Goal: Transaction & Acquisition: Purchase product/service

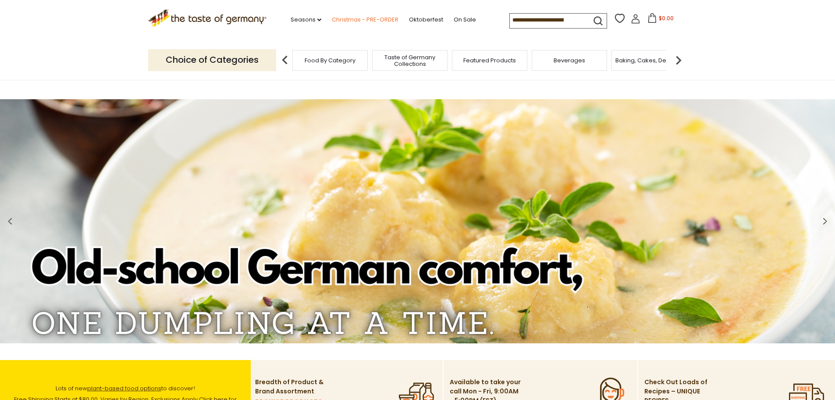
click at [347, 21] on link "Christmas - PRE-ORDER" at bounding box center [365, 20] width 67 height 10
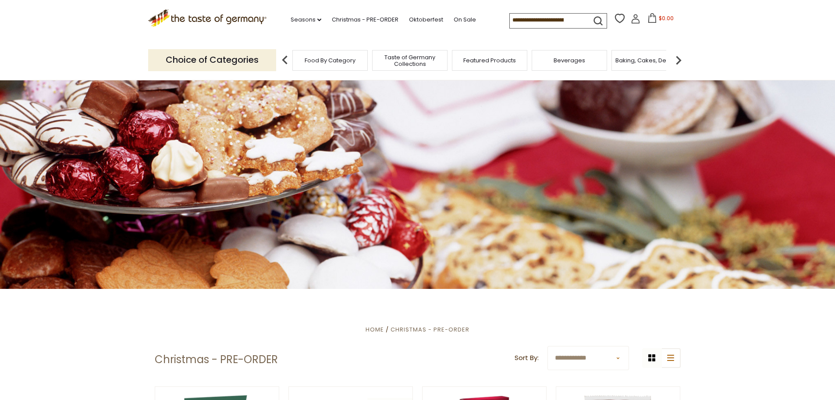
click at [541, 20] on input at bounding box center [547, 20] width 74 height 12
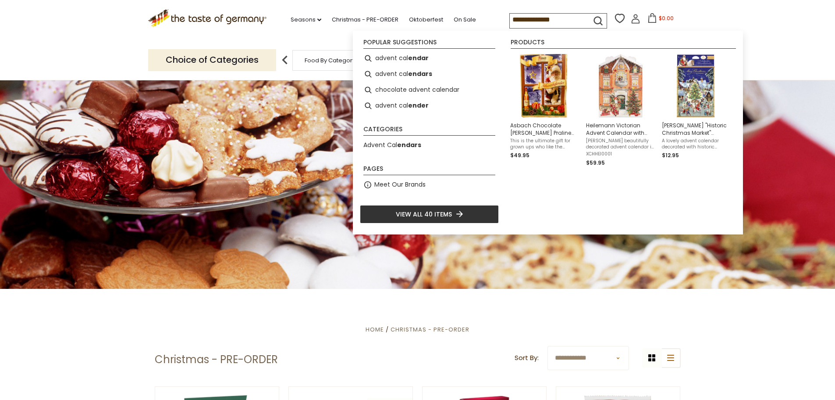
type input "**********"
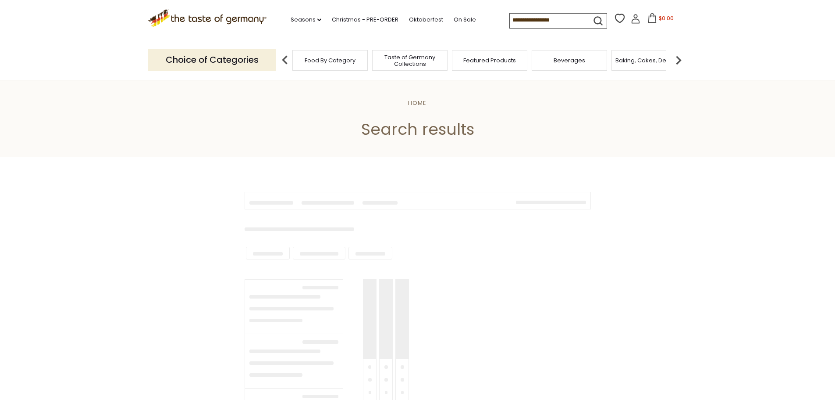
type input "**********"
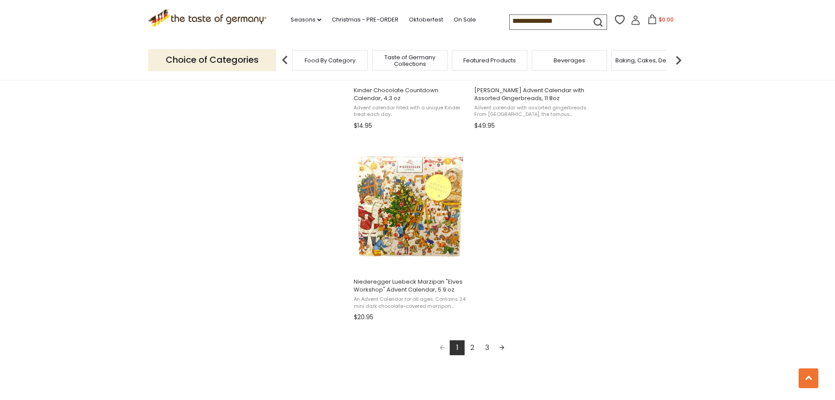
scroll to position [1491, 0]
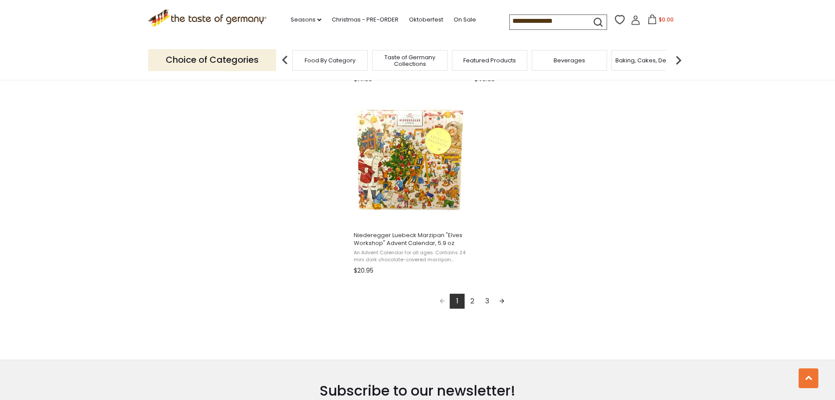
click at [473, 299] on link "2" at bounding box center [472, 300] width 15 height 15
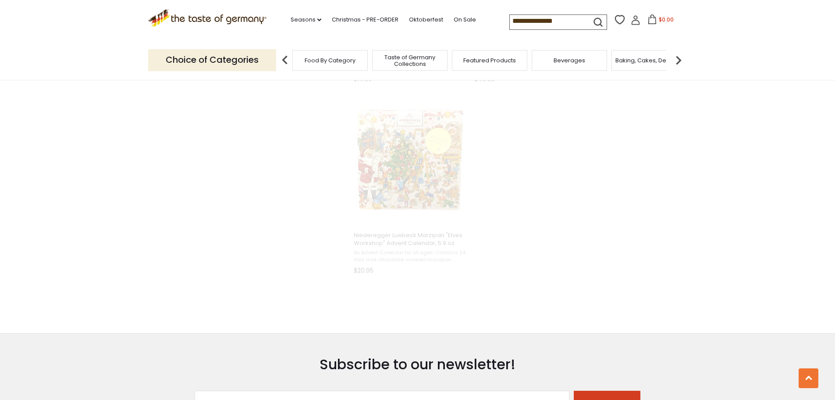
scroll to position [460, 0]
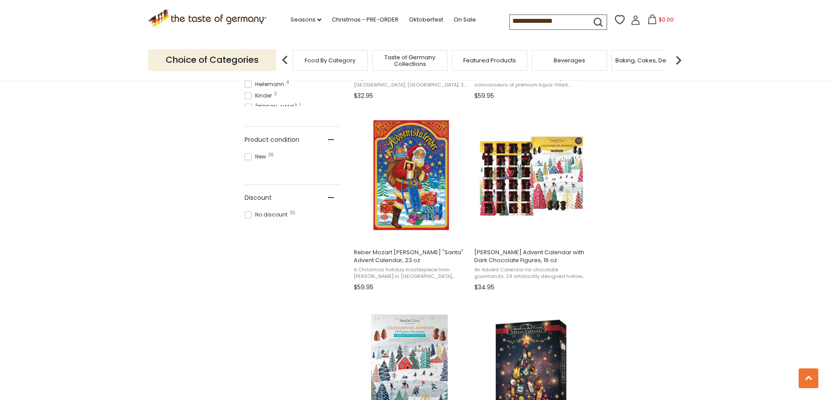
scroll to position [526, 0]
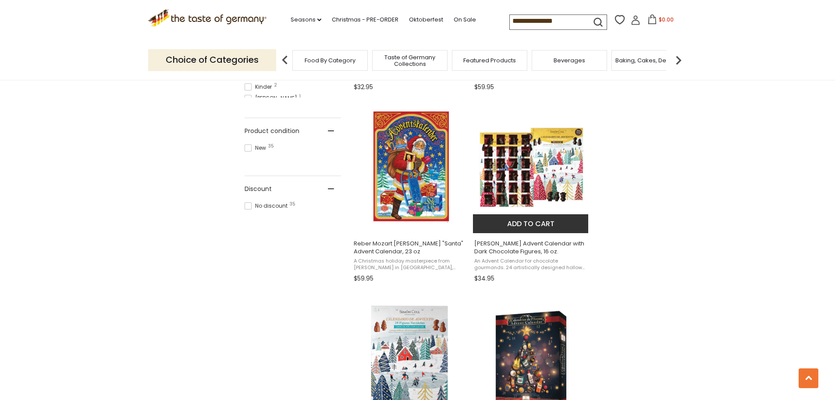
click at [532, 176] on img "Simón Coll Advent Calendar with Dark Chocolate Figures, 16 oz." at bounding box center [531, 167] width 116 height 116
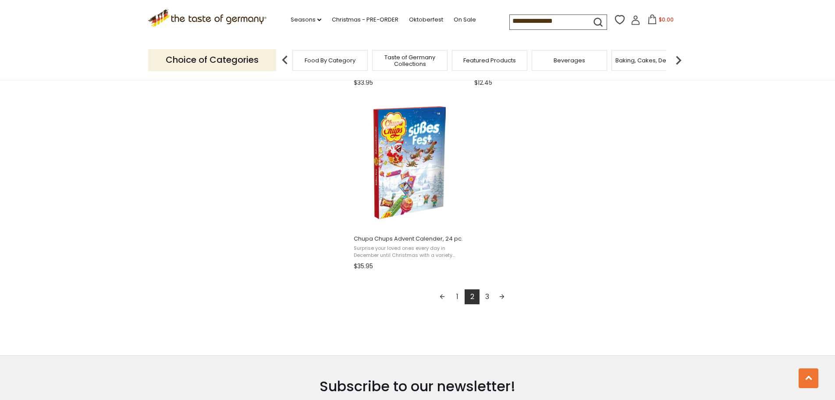
scroll to position [1491, 0]
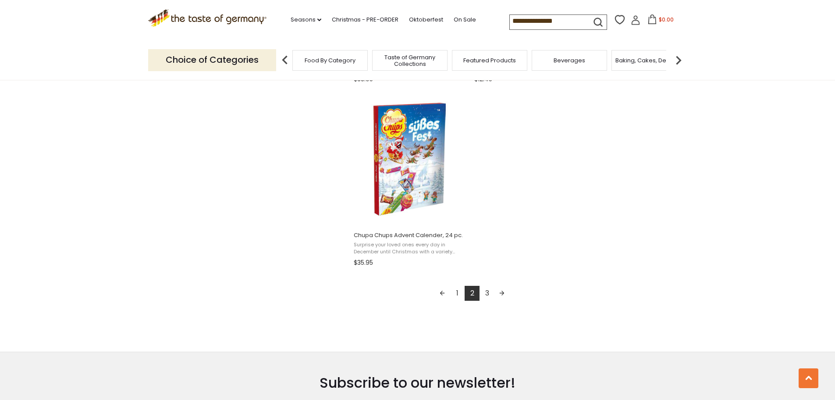
click at [487, 293] on link "3" at bounding box center [487, 292] width 15 height 15
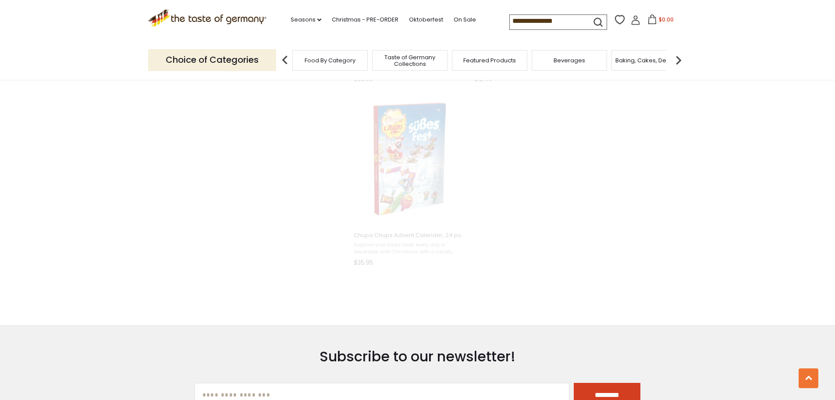
scroll to position [734, 0]
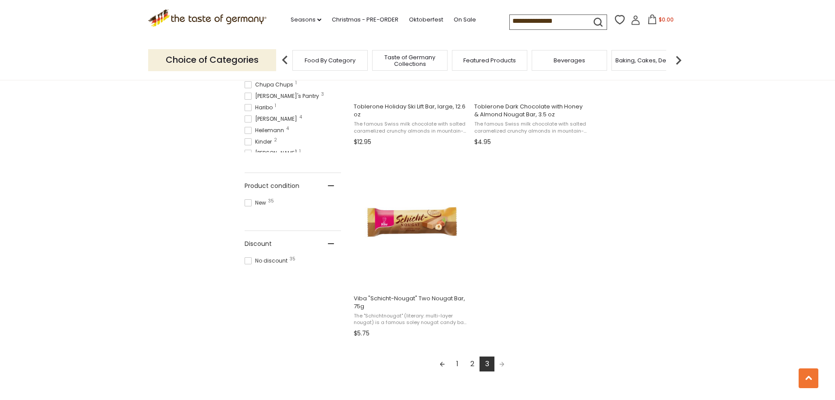
scroll to position [482, 0]
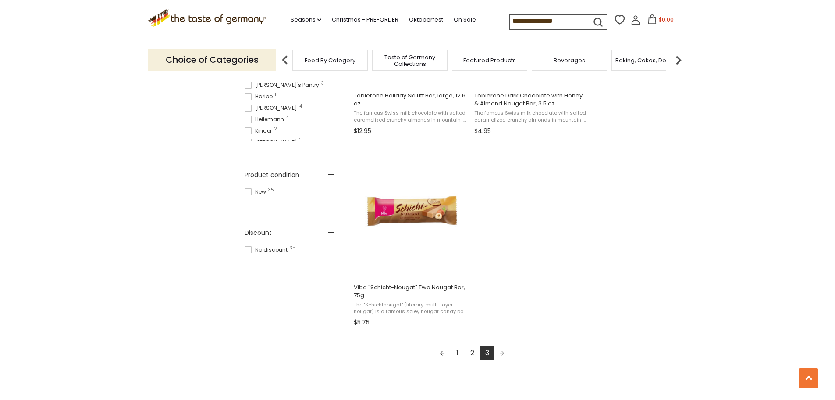
click at [457, 352] on link "1" at bounding box center [457, 352] width 15 height 15
